Goal: Information Seeking & Learning: Check status

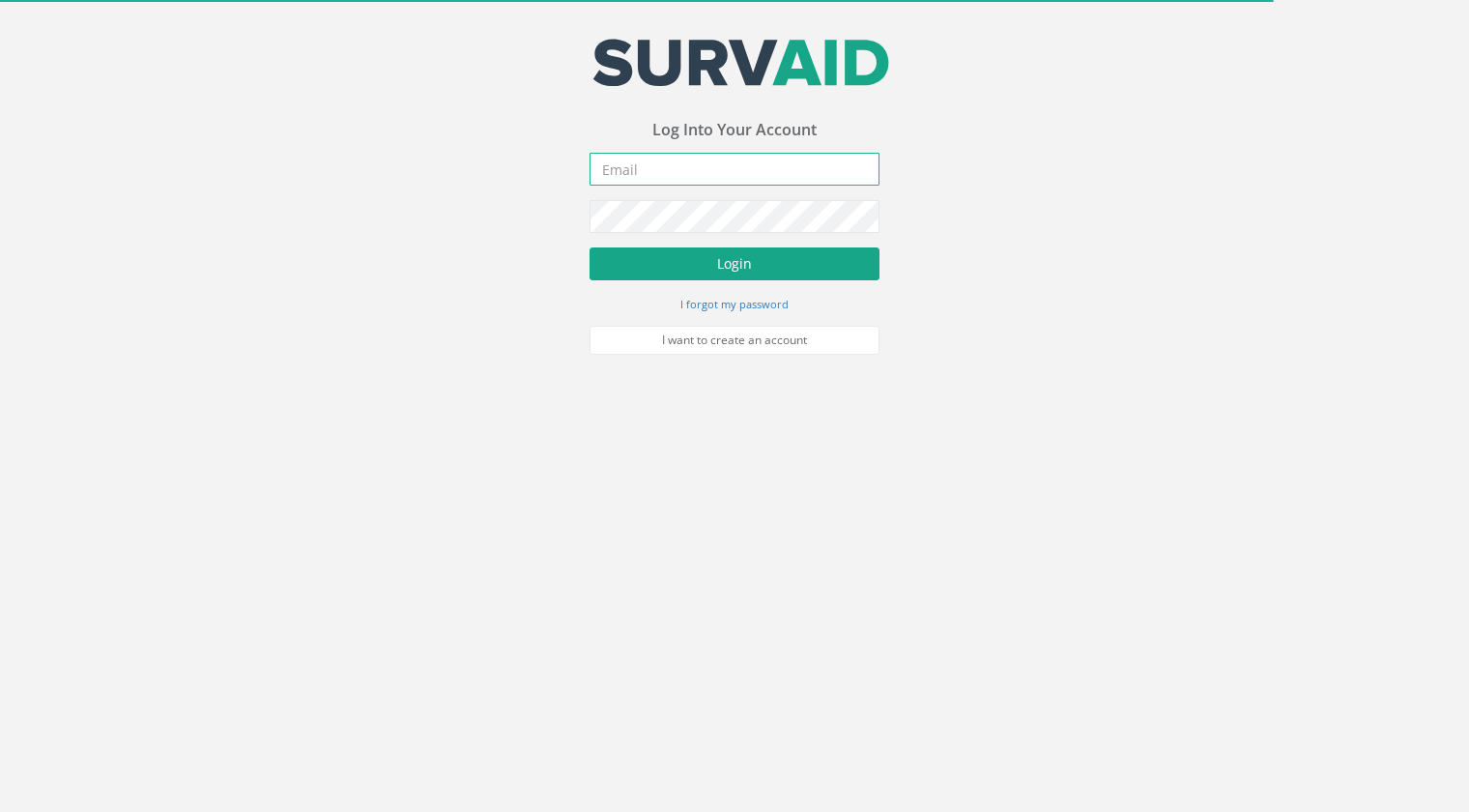
type input "[PERSON_NAME][EMAIL_ADDRESS][PERSON_NAME][DOMAIN_NAME]"
click at [748, 271] on button "Login" at bounding box center [734, 264] width 290 height 33
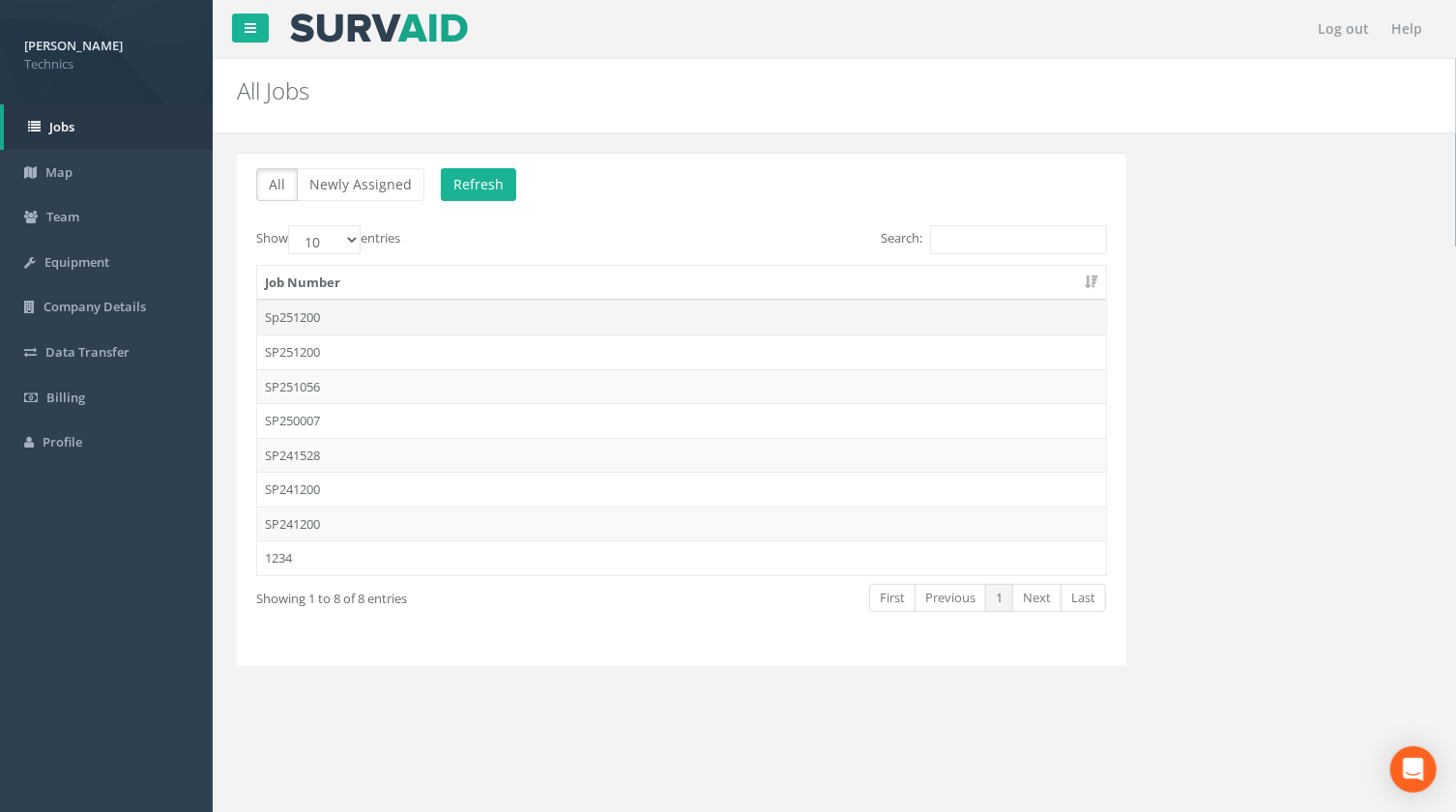
click at [303, 319] on td "Sp251200" at bounding box center [681, 318] width 848 height 35
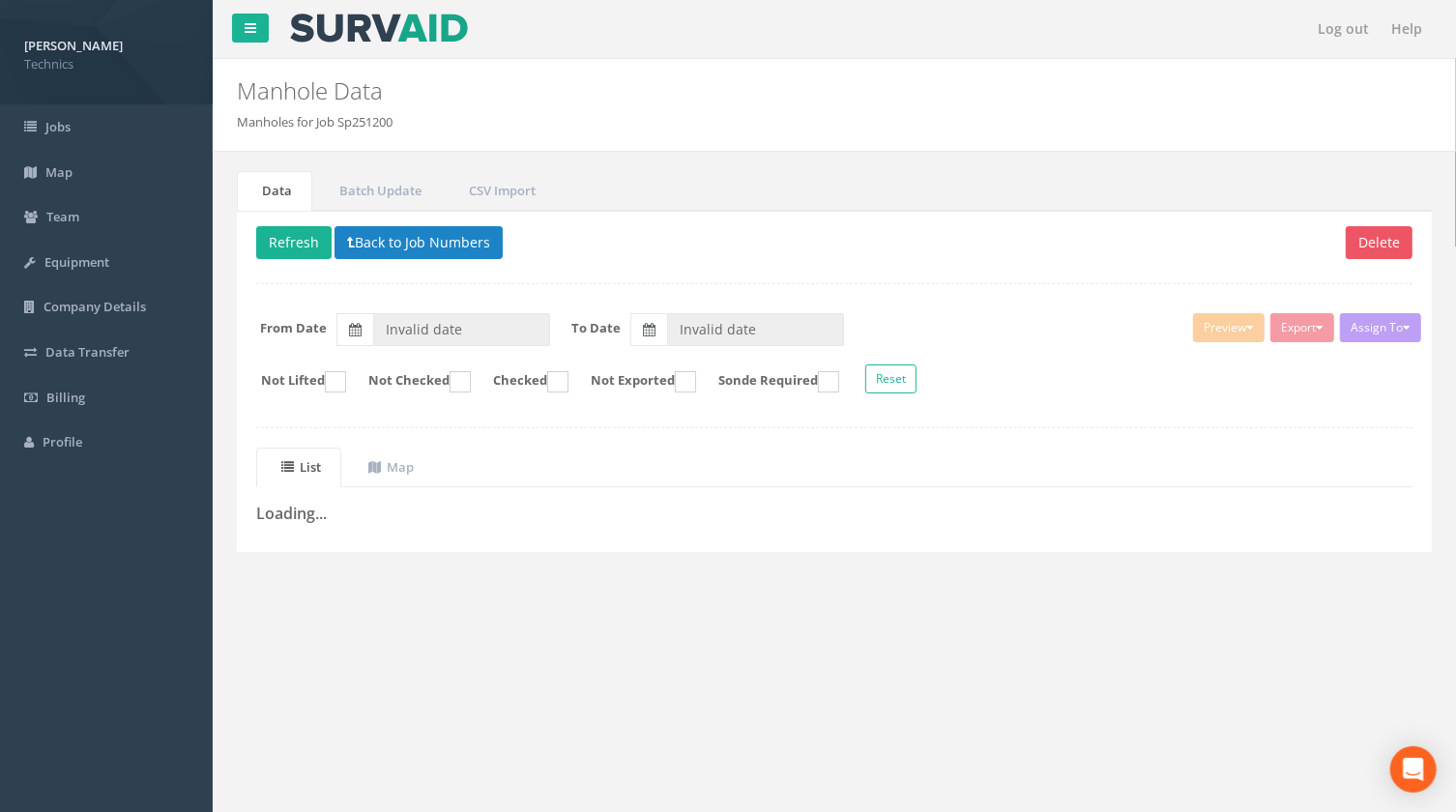
type input "[DATE]"
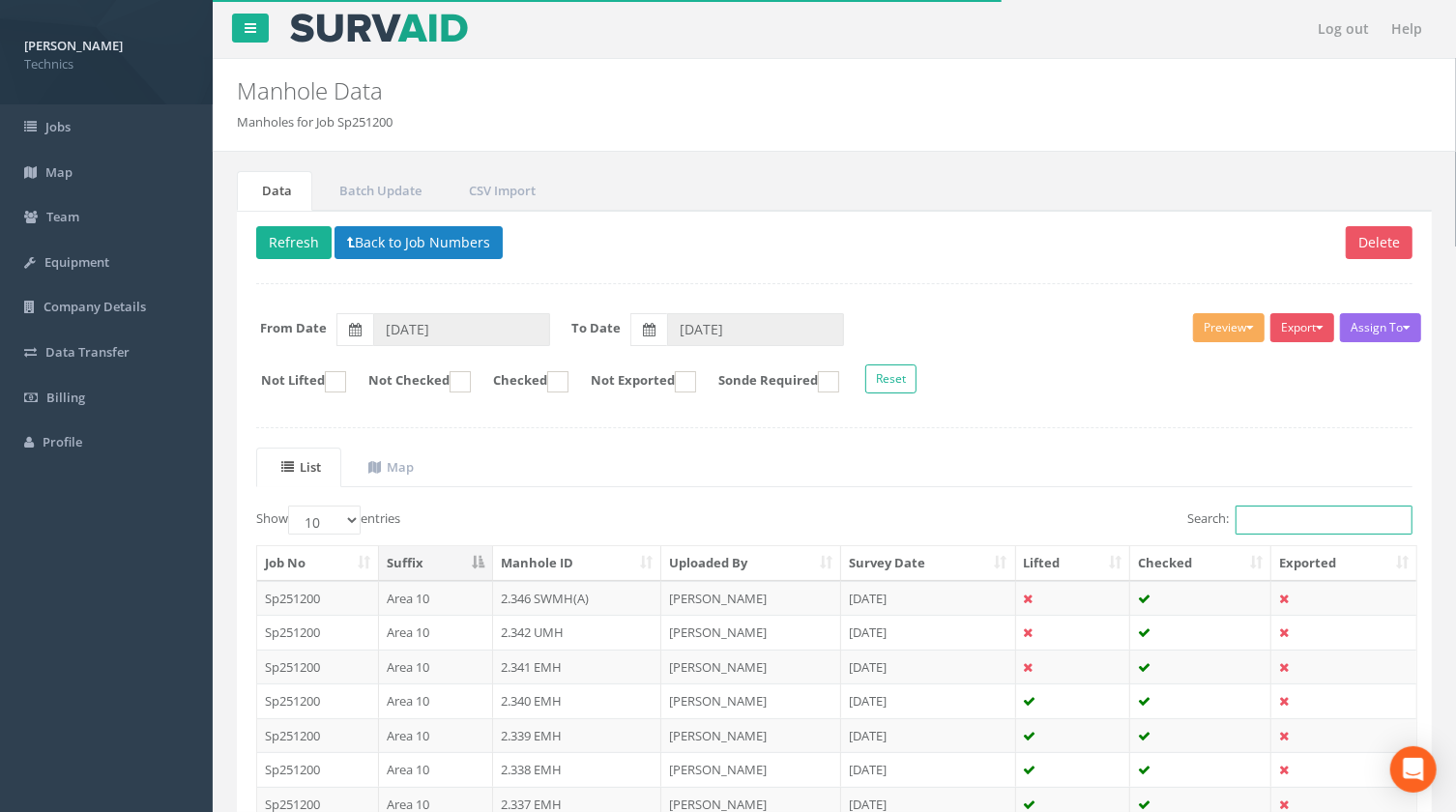
click at [1276, 517] on input "Search:" at bounding box center [1323, 520] width 177 height 29
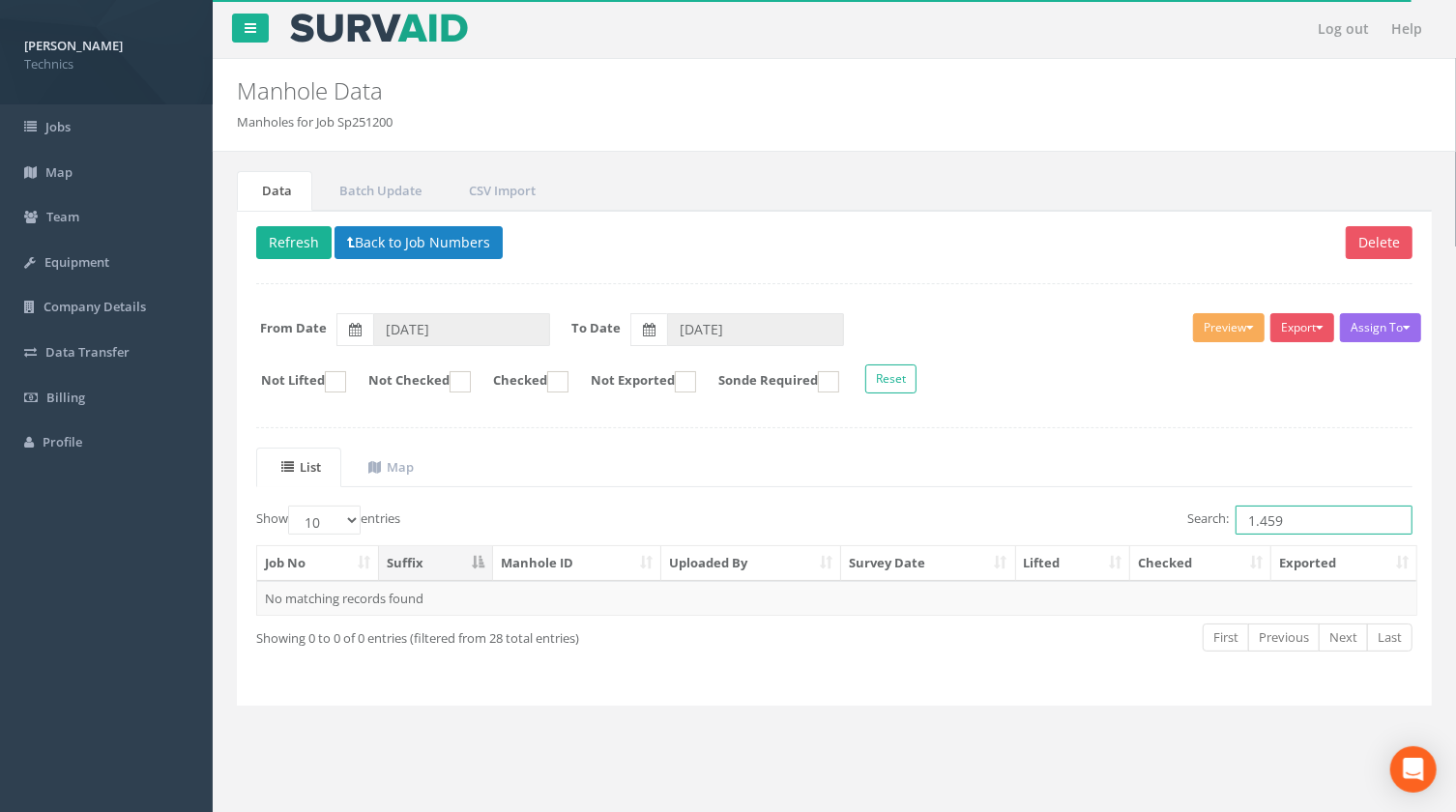
drag, startPoint x: 1284, startPoint y: 520, endPoint x: 1239, endPoint y: 518, distance: 45.0
click at [1239, 518] on input "1.459" at bounding box center [1323, 520] width 177 height 29
type input "1.459"
click at [423, 245] on button "Back to Job Numbers" at bounding box center [418, 242] width 168 height 33
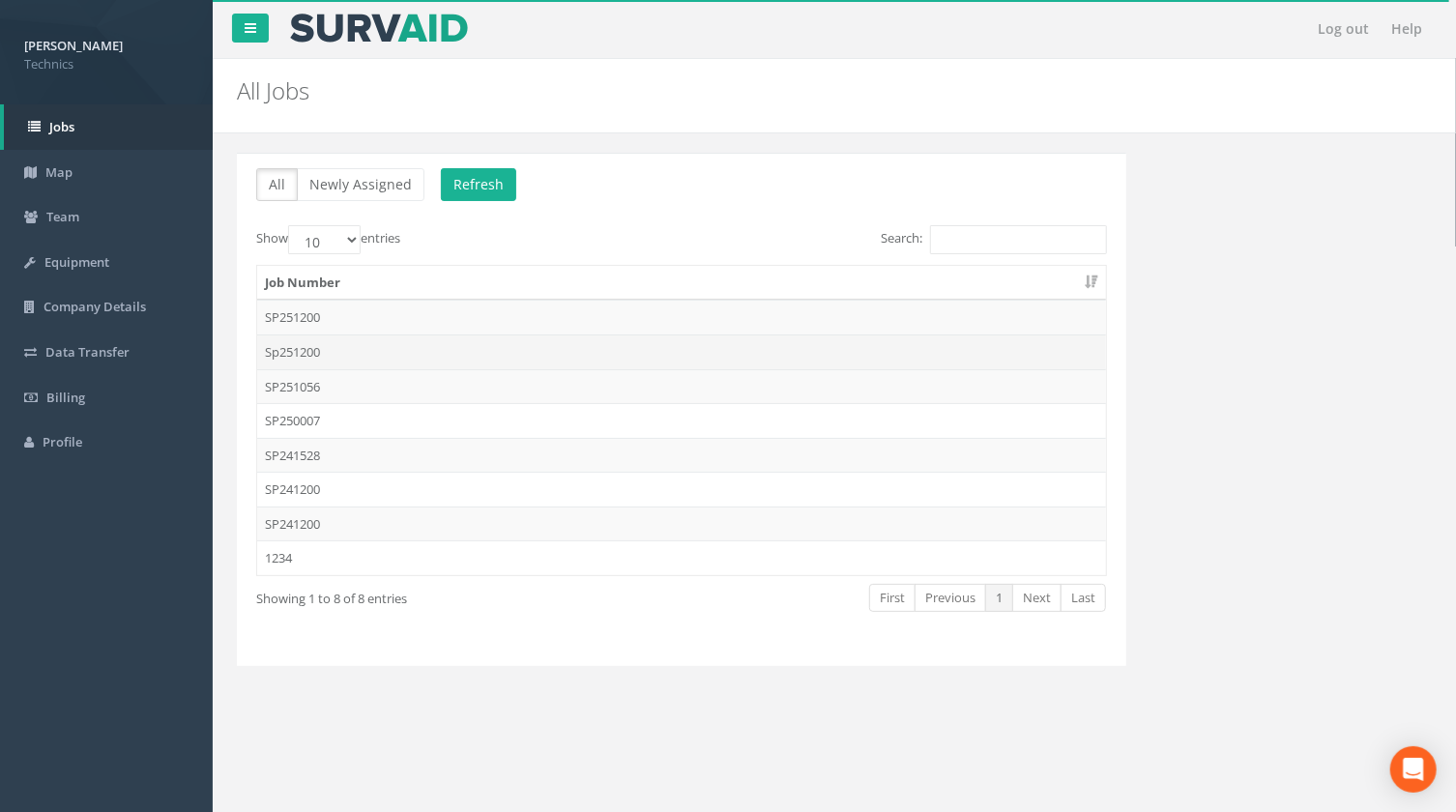
click at [307, 354] on td "Sp251200" at bounding box center [681, 352] width 848 height 35
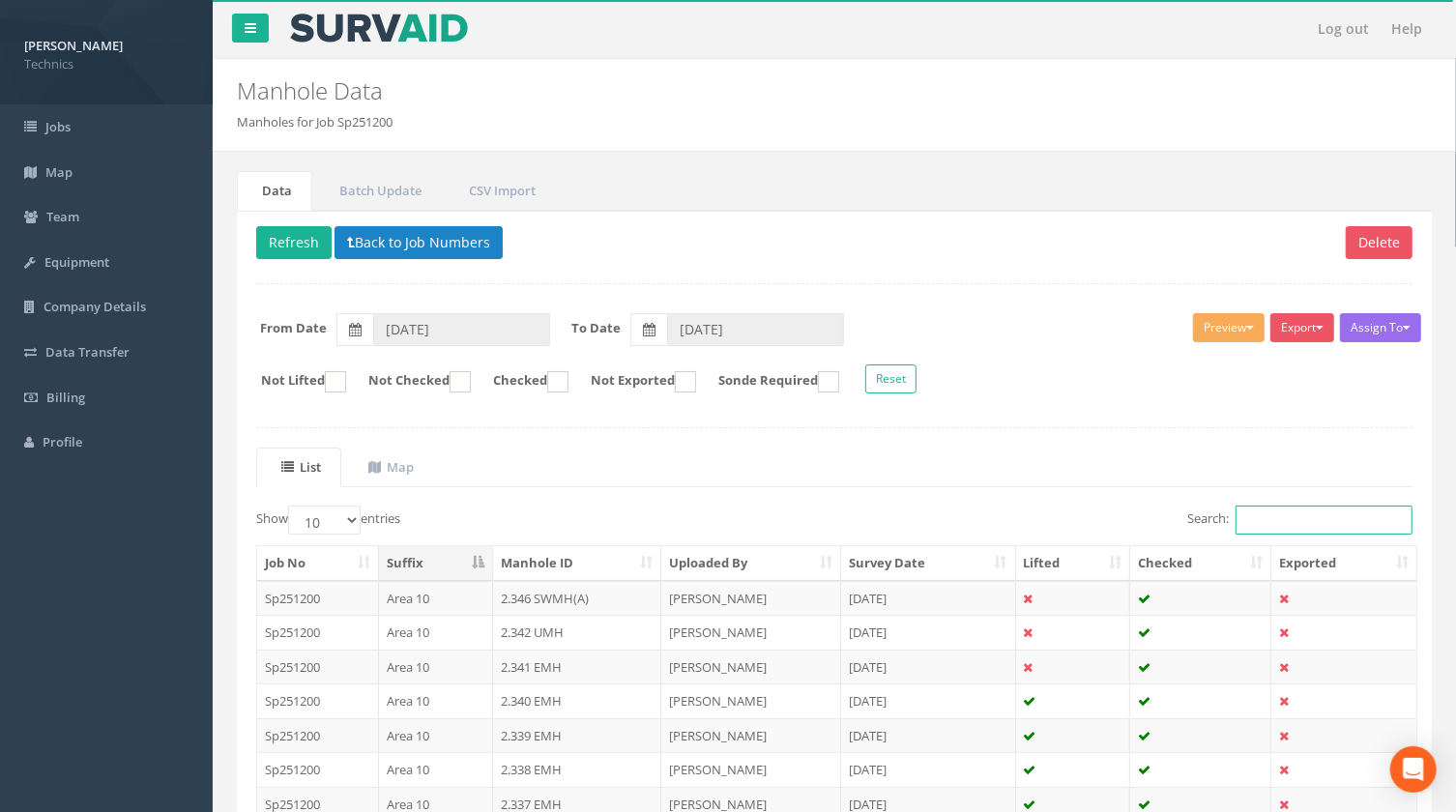
click at [1267, 519] on input "Search:" at bounding box center [1323, 520] width 177 height 29
paste input "1.459"
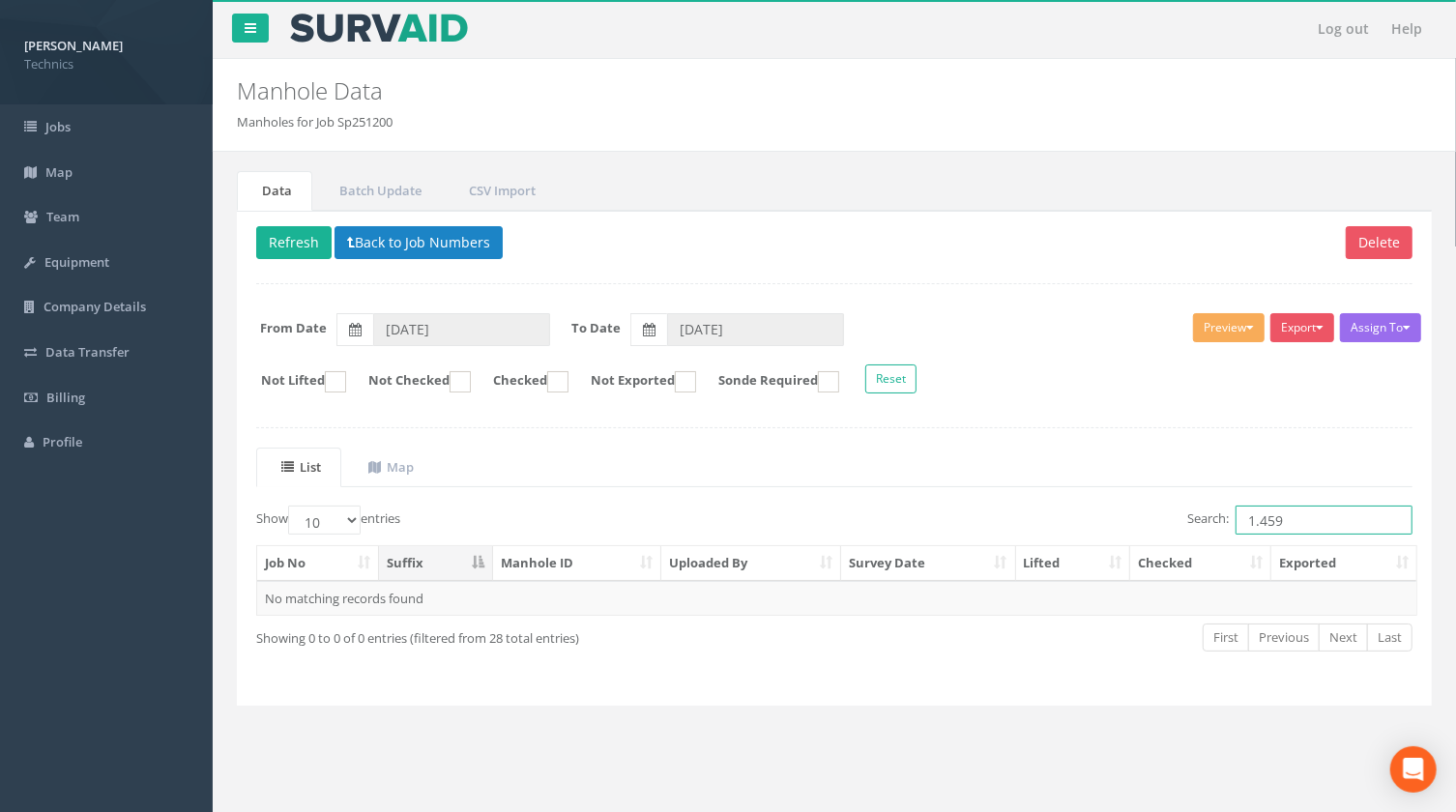
type input "1.459"
click at [959, 764] on div "Data Batch Update CSV Import Delete Refresh Back to Job Numbers Assign To No Co…" at bounding box center [834, 459] width 1214 height 617
click at [420, 253] on button "Back to Job Numbers" at bounding box center [418, 242] width 168 height 33
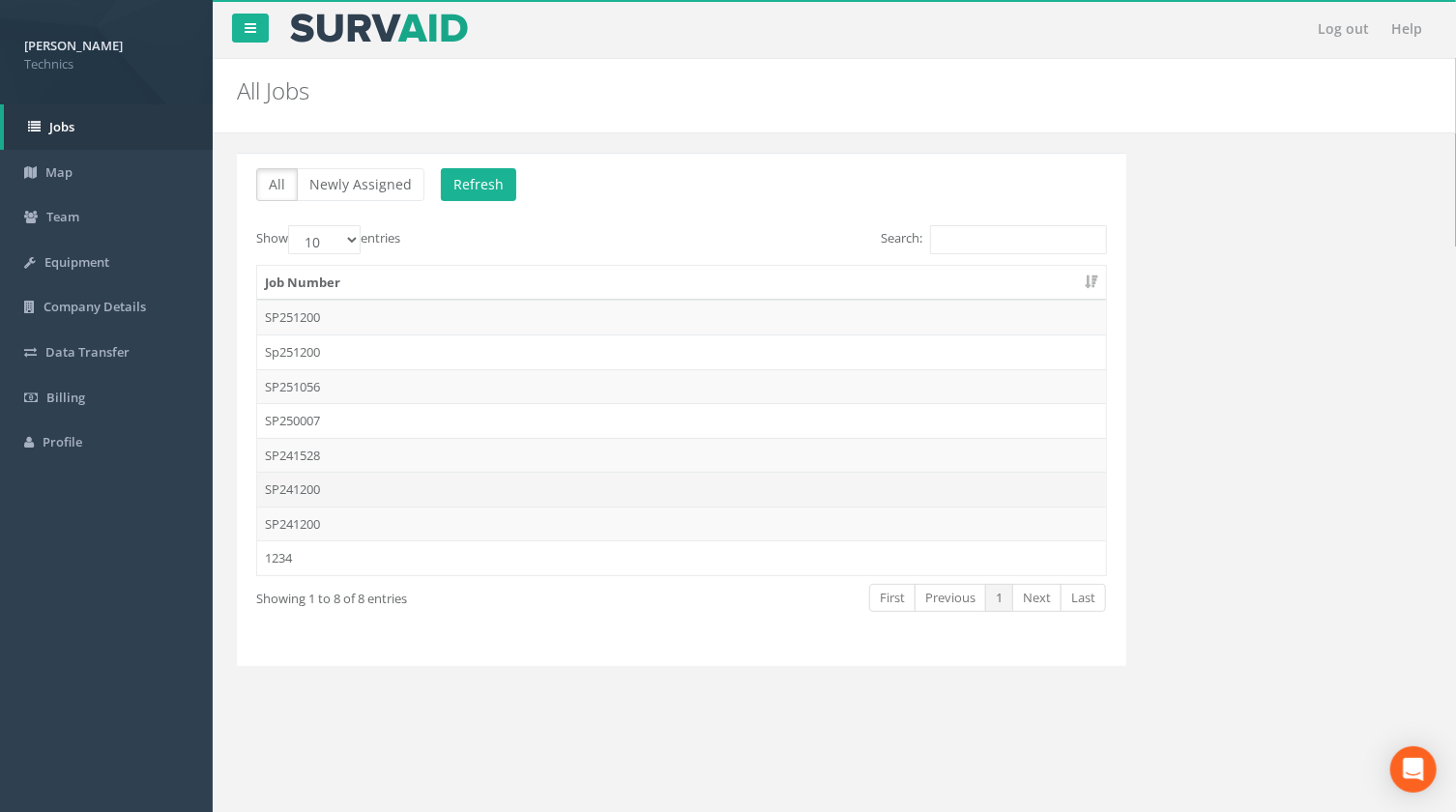
click at [305, 490] on td "SP241200" at bounding box center [681, 490] width 848 height 35
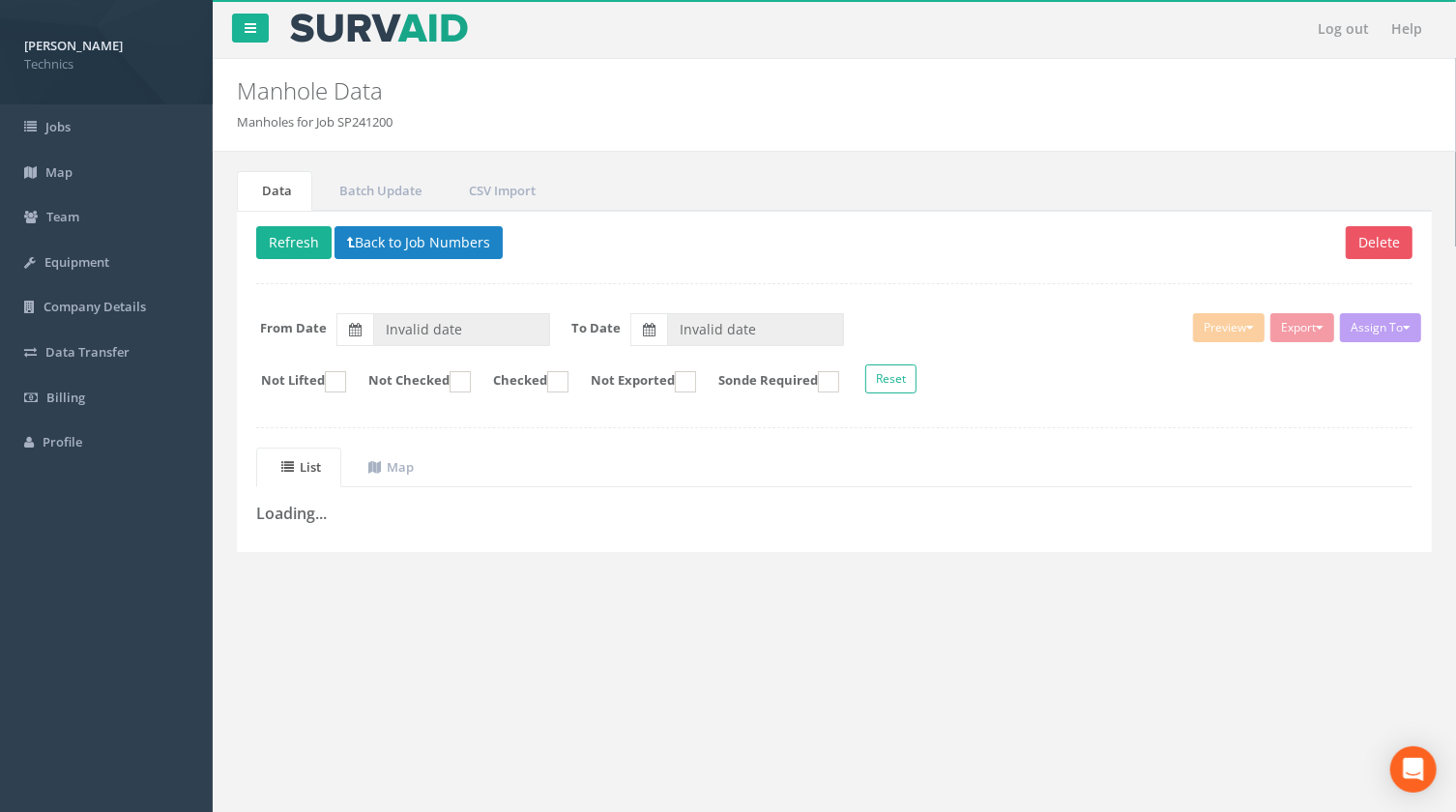
type input "[DATE]"
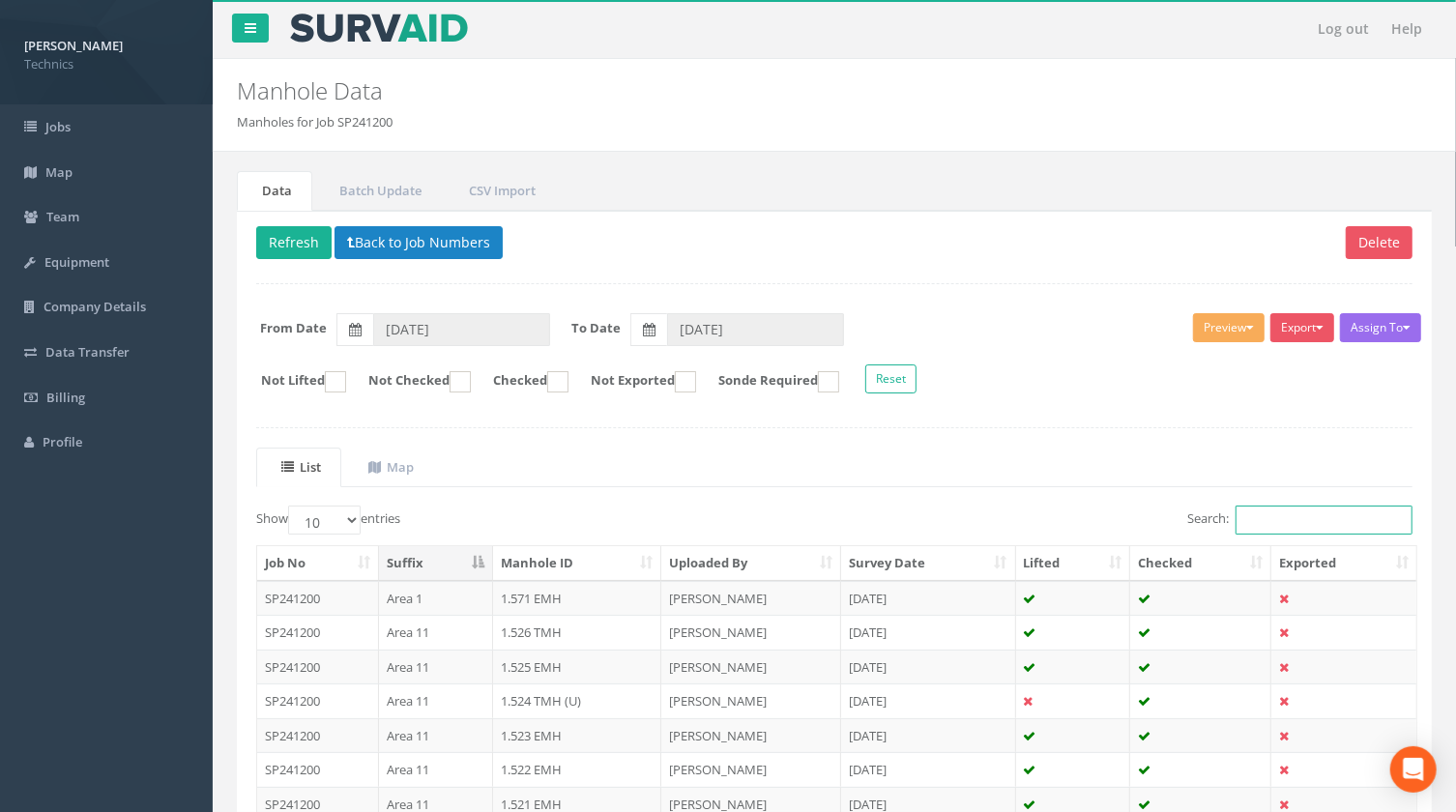
click at [1261, 518] on input "Search:" at bounding box center [1323, 520] width 177 height 29
paste input "1.459"
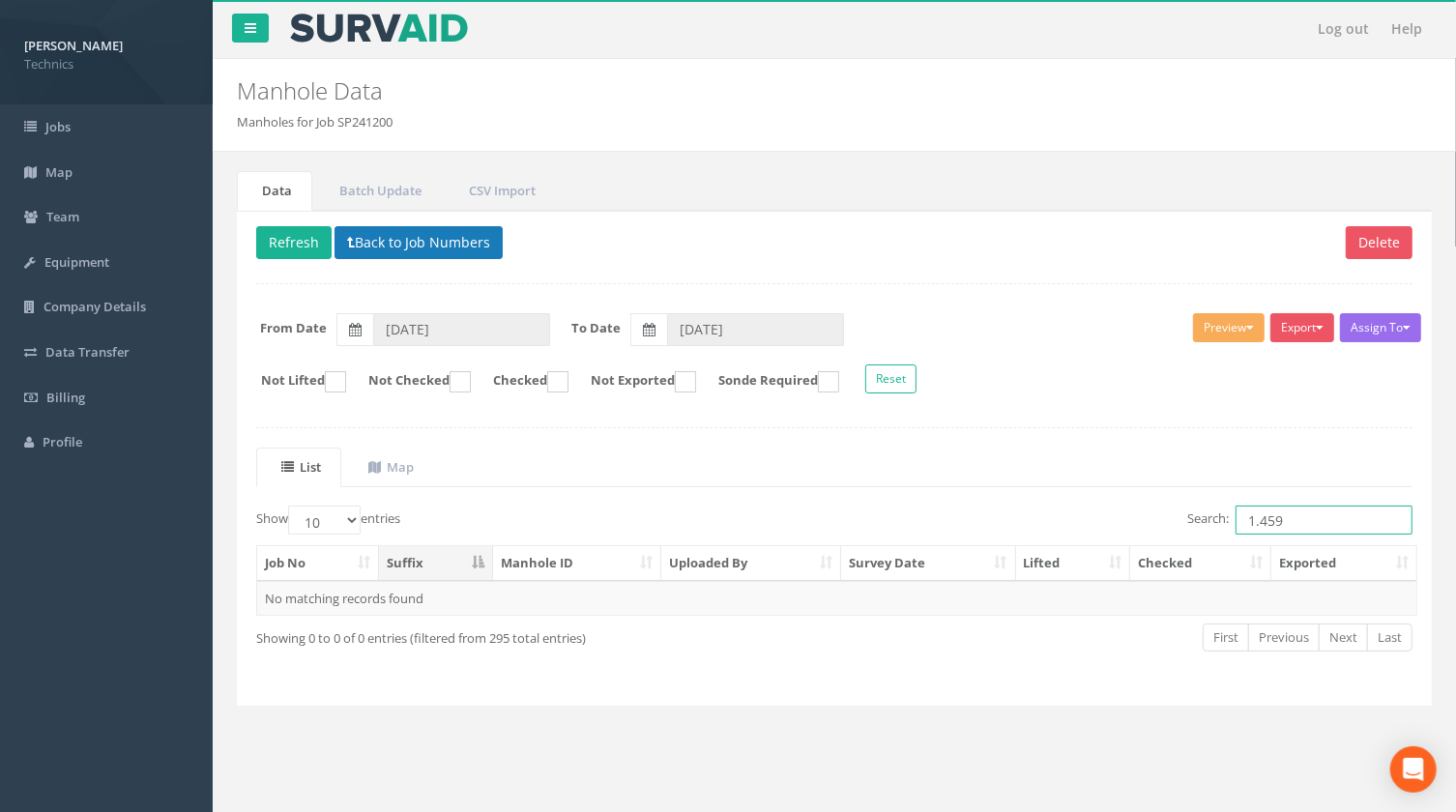
type input "1.459"
click at [447, 253] on button "Back to Job Numbers" at bounding box center [418, 242] width 168 height 33
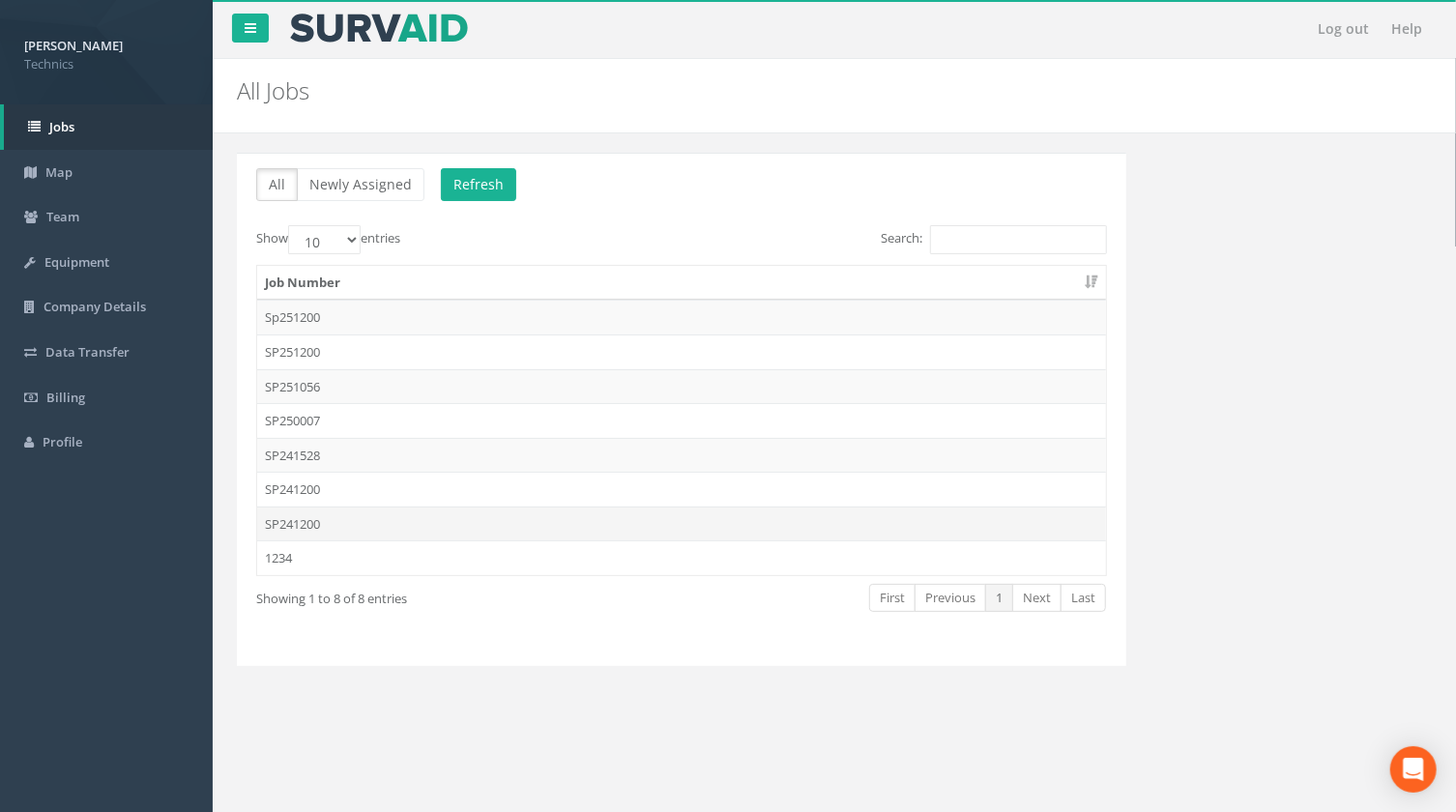
click at [310, 521] on td "SP241200" at bounding box center [681, 524] width 848 height 35
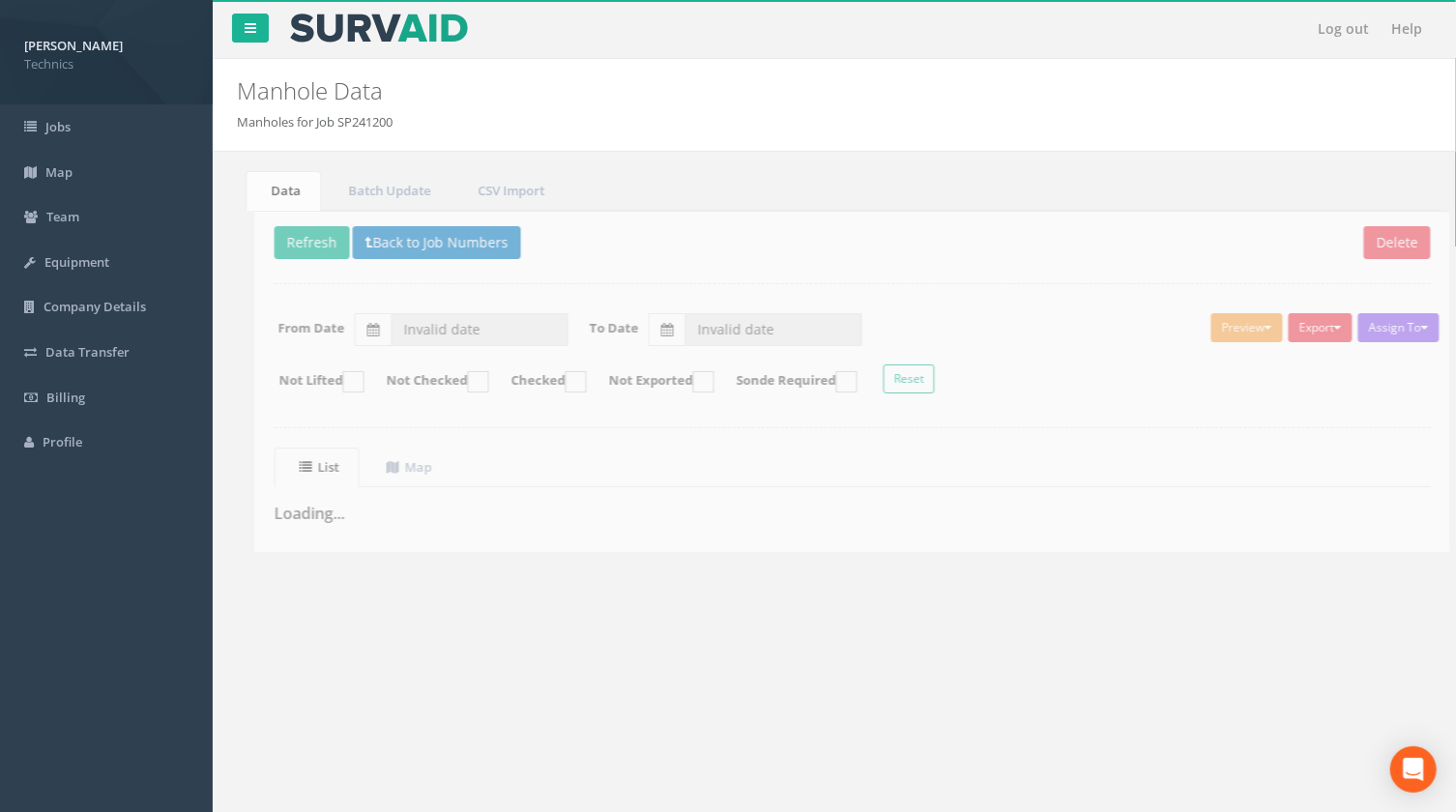
click at [537, 664] on div "Log out Help Manhole Data Manholes for Job SP241200 × There was an error fetchi…" at bounding box center [835, 579] width 1243 height 1160
